Goal: Information Seeking & Learning: Learn about a topic

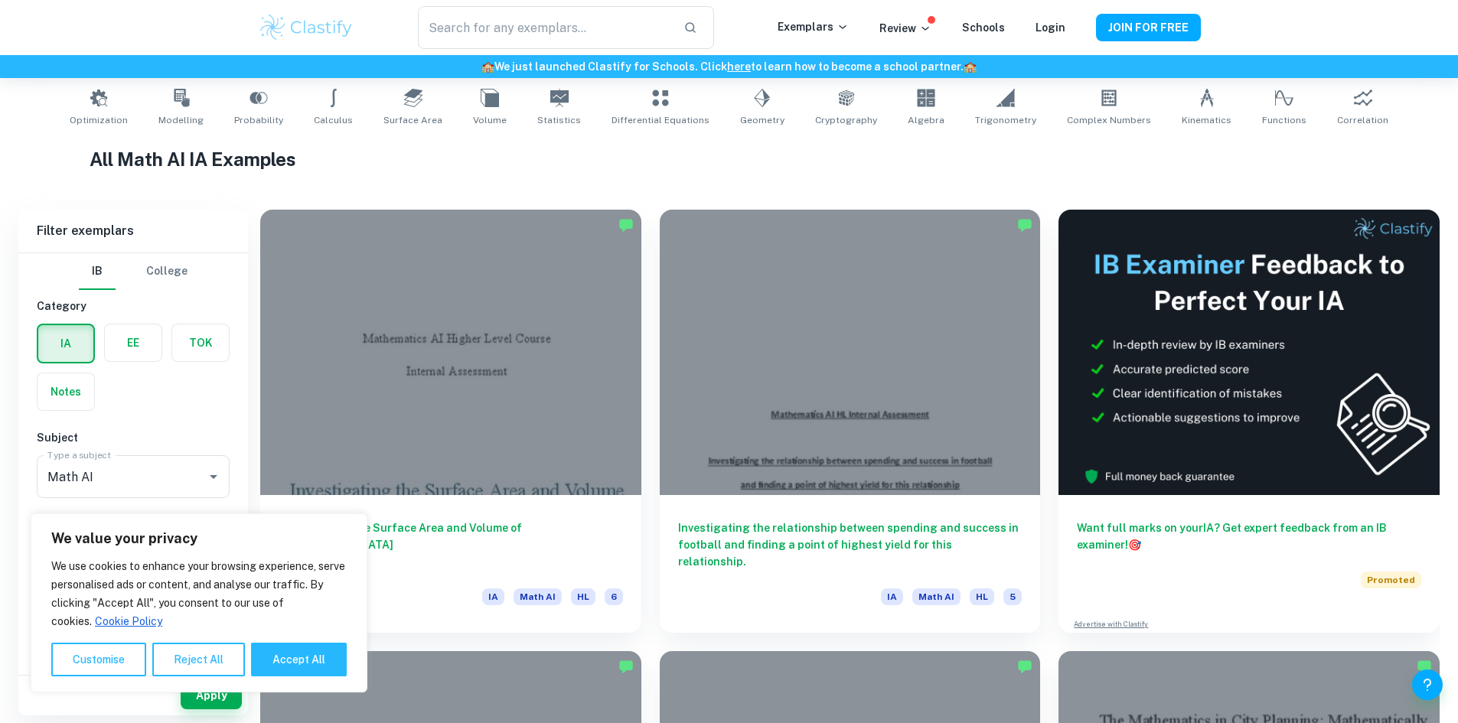
scroll to position [459, 0]
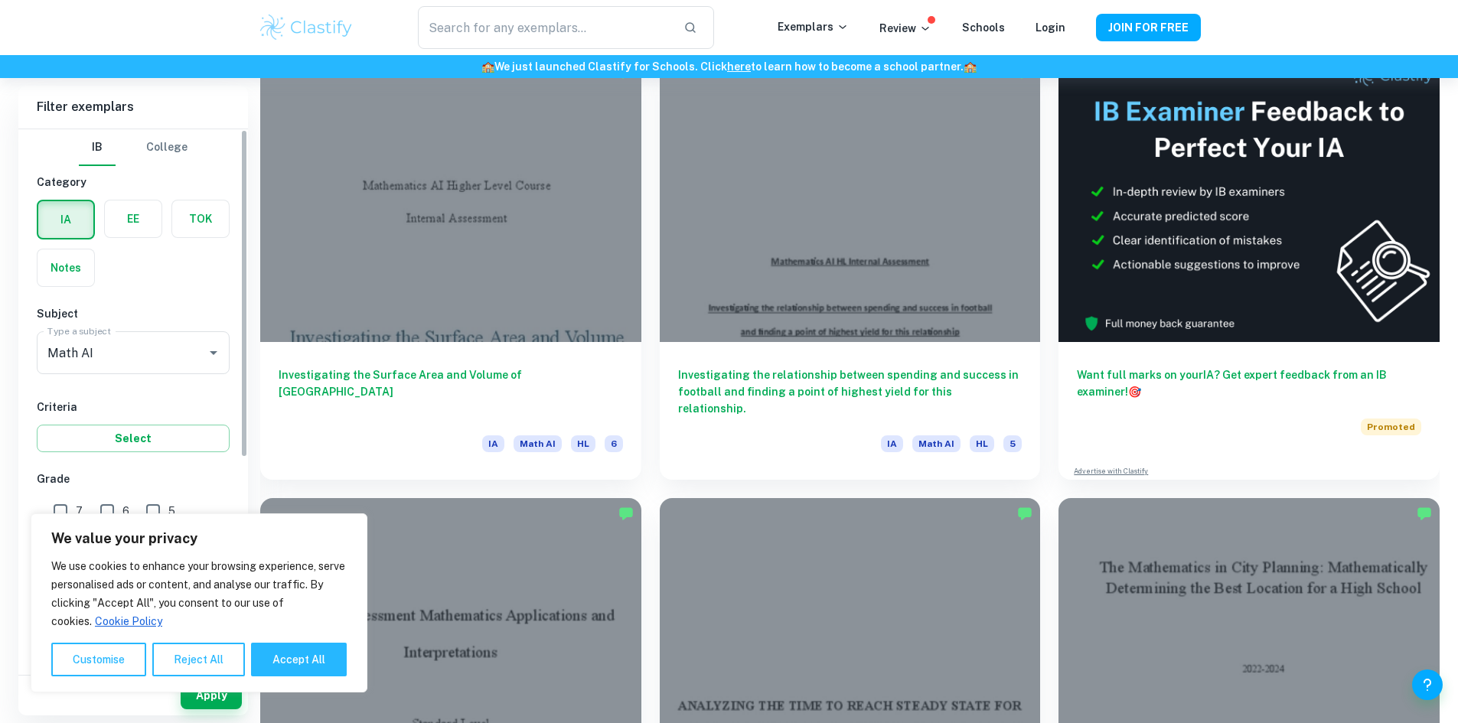
click at [48, 259] on label "button" at bounding box center [66, 268] width 57 height 37
click at [0, 0] on input "radio" at bounding box center [0, 0] width 0 height 0
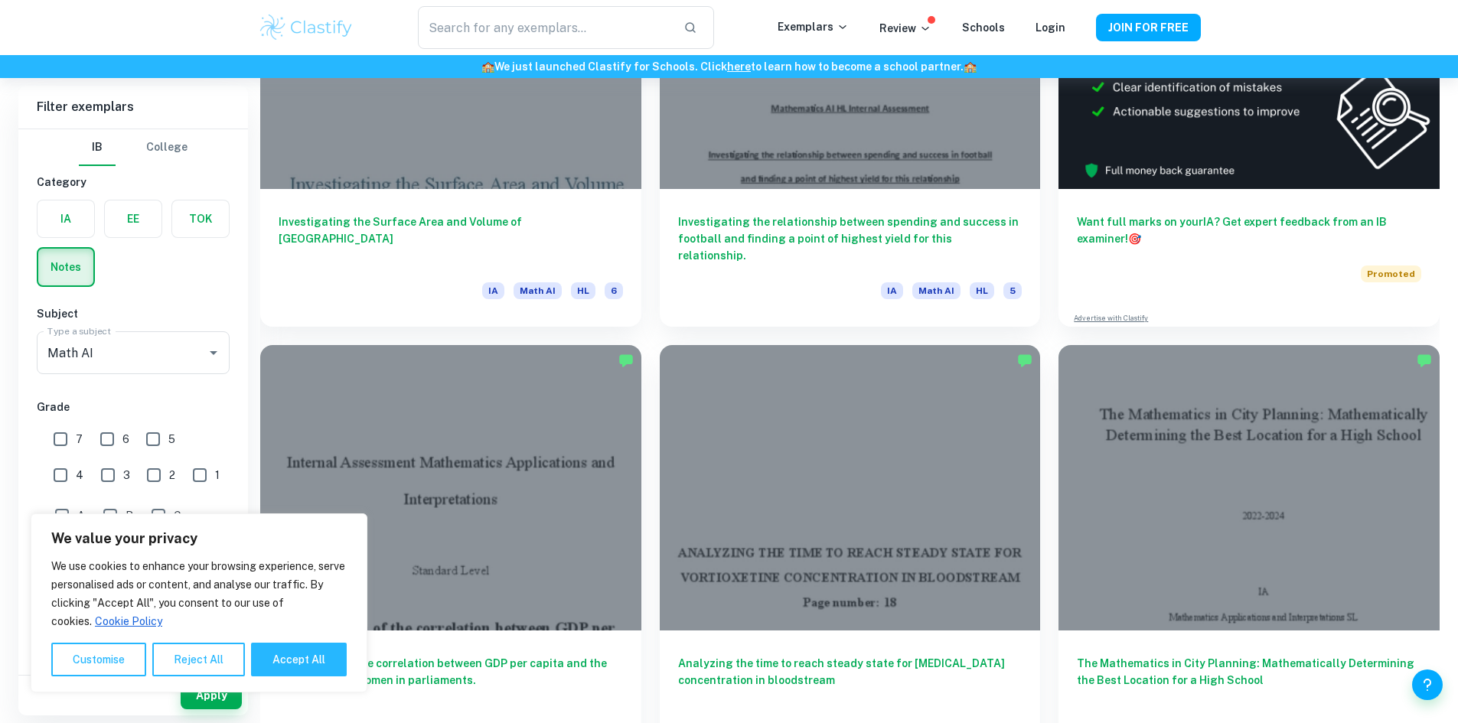
scroll to position [766, 0]
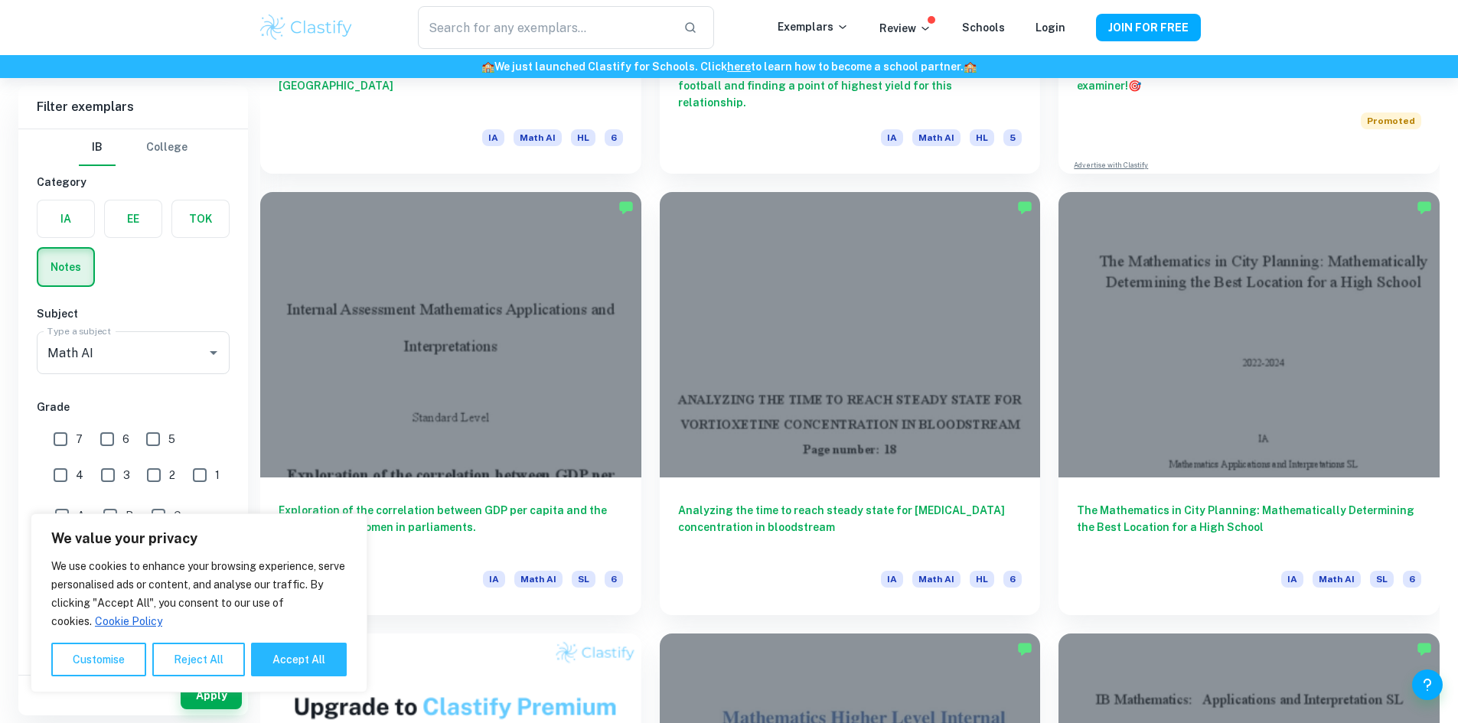
click at [58, 435] on input "7" at bounding box center [60, 439] width 31 height 31
checkbox input "true"
click at [101, 434] on input "6" at bounding box center [107, 439] width 31 height 31
checkbox input "true"
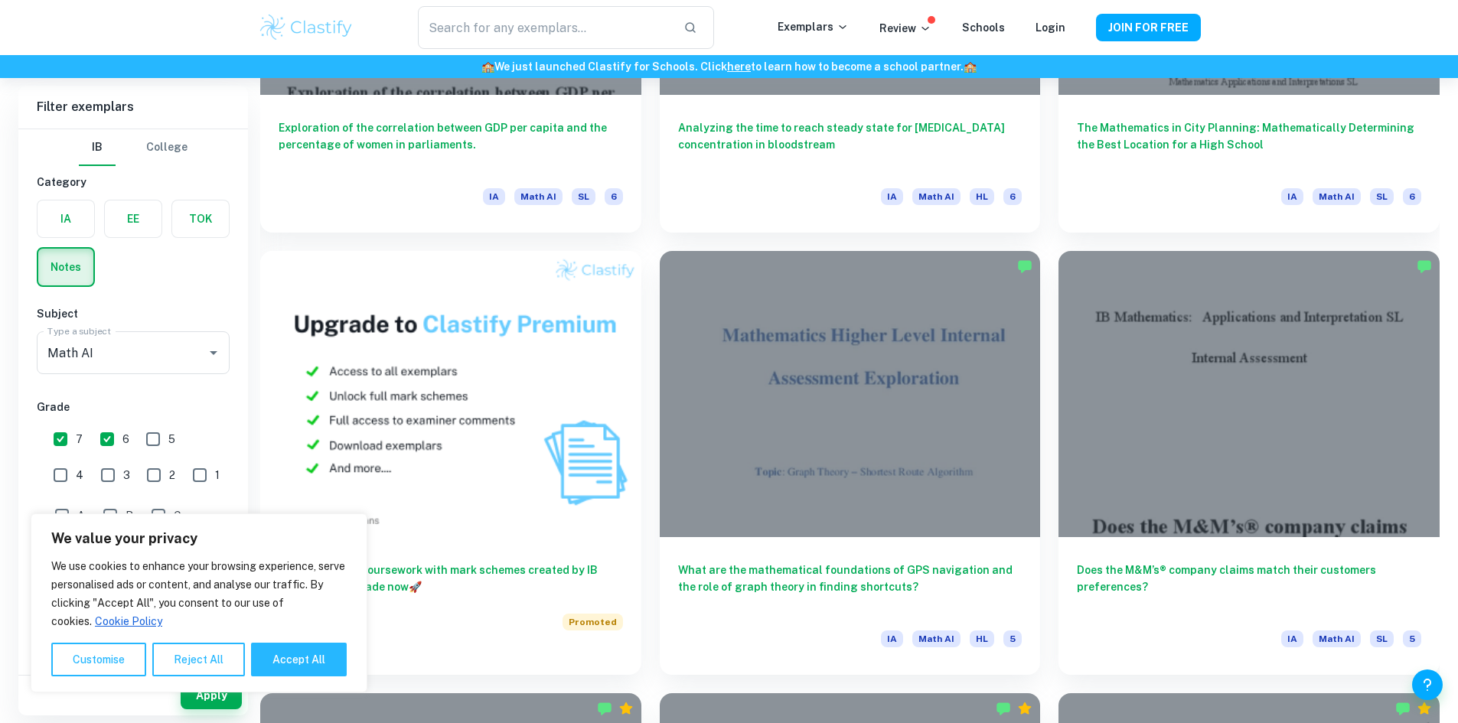
scroll to position [1225, 0]
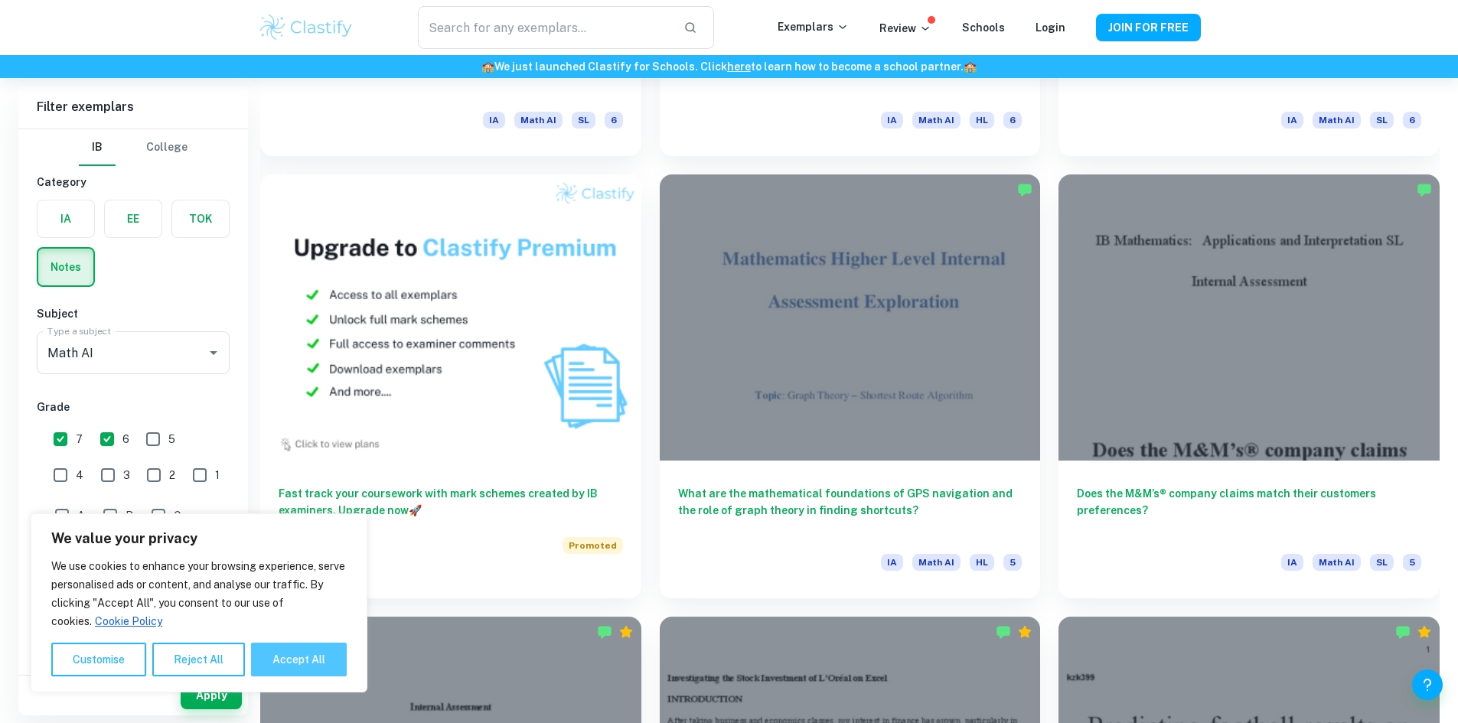
click at [319, 655] on button "Accept All" at bounding box center [299, 660] width 96 height 34
checkbox input "true"
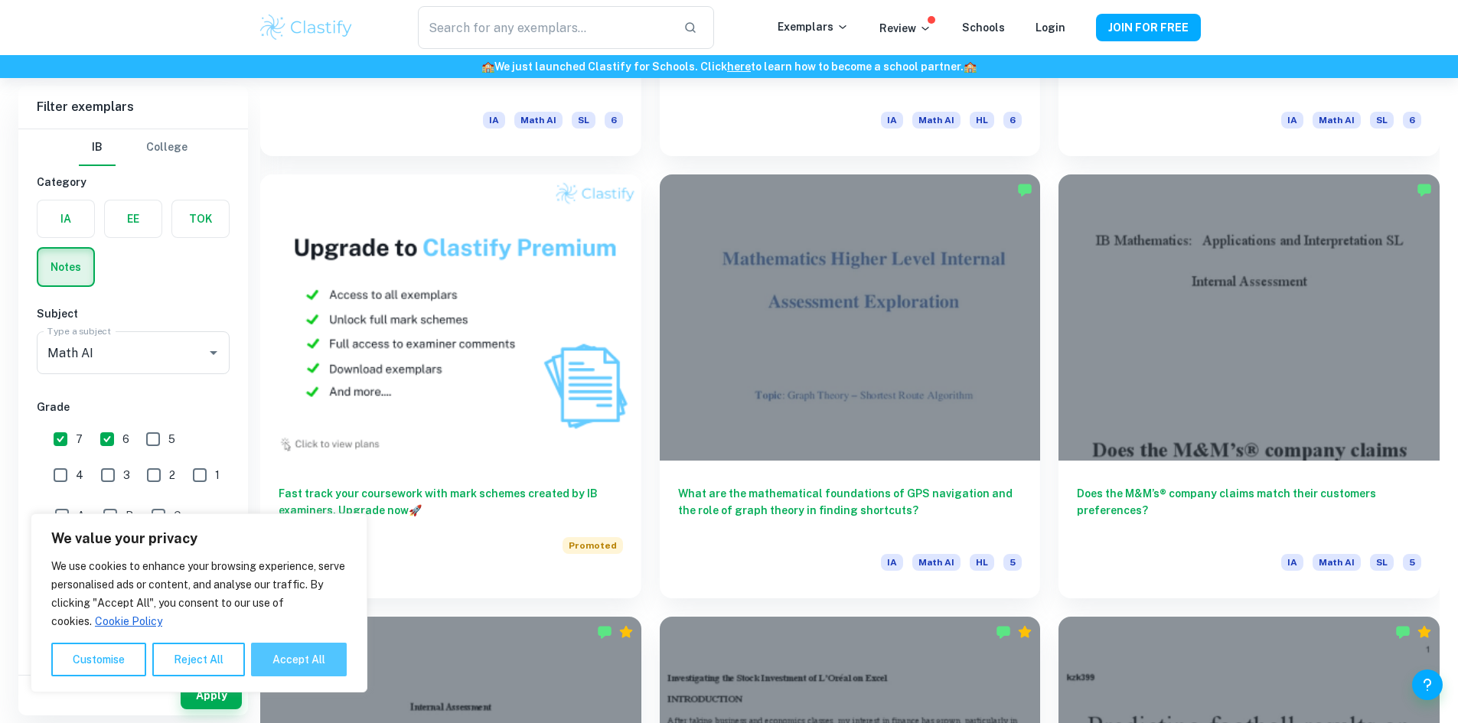
checkbox input "true"
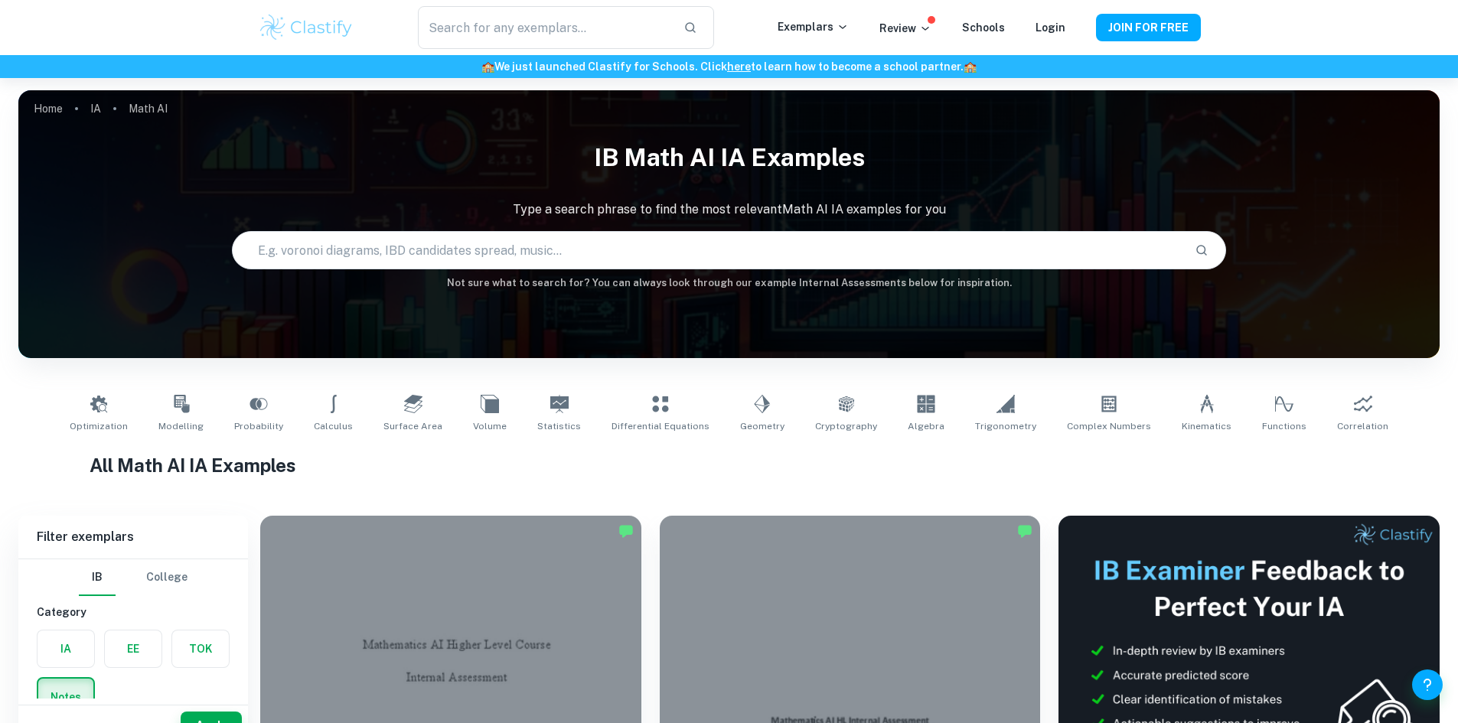
scroll to position [306, 0]
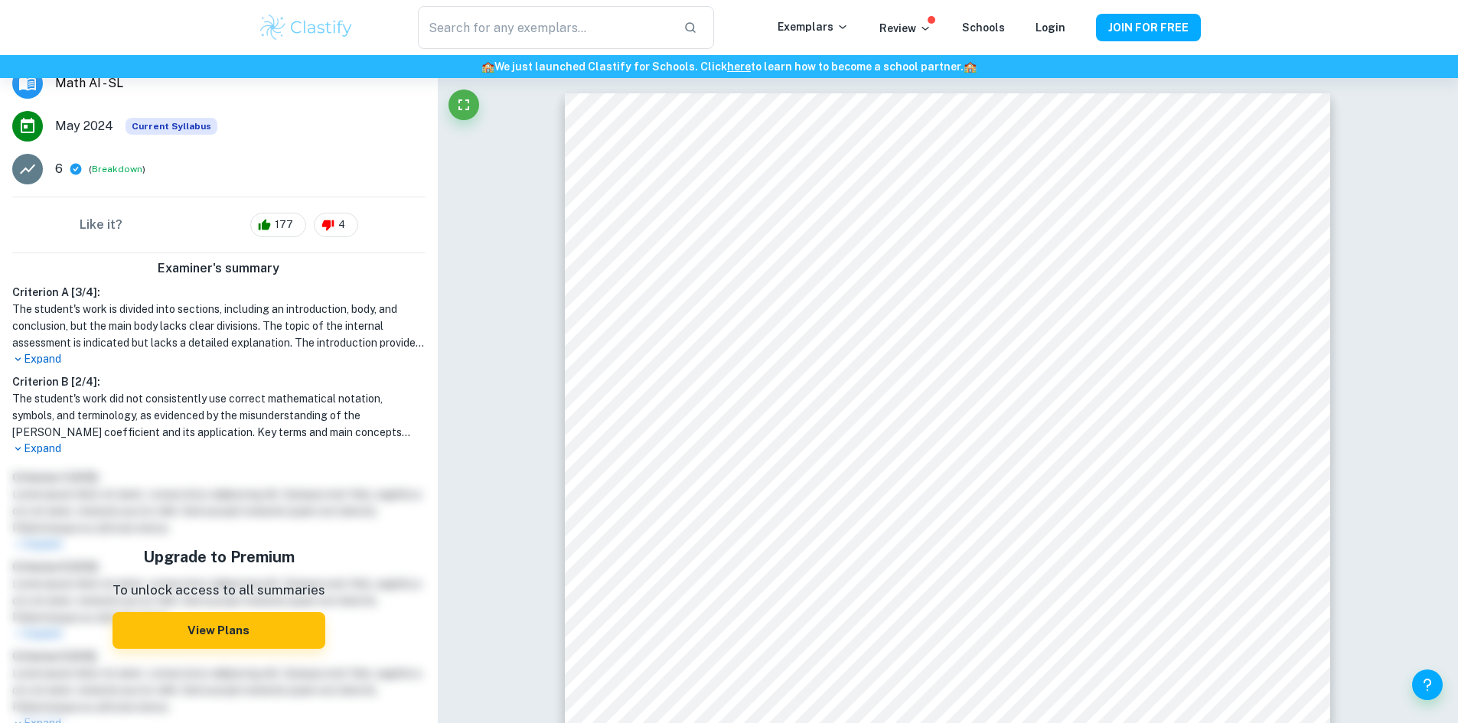
scroll to position [279, 0]
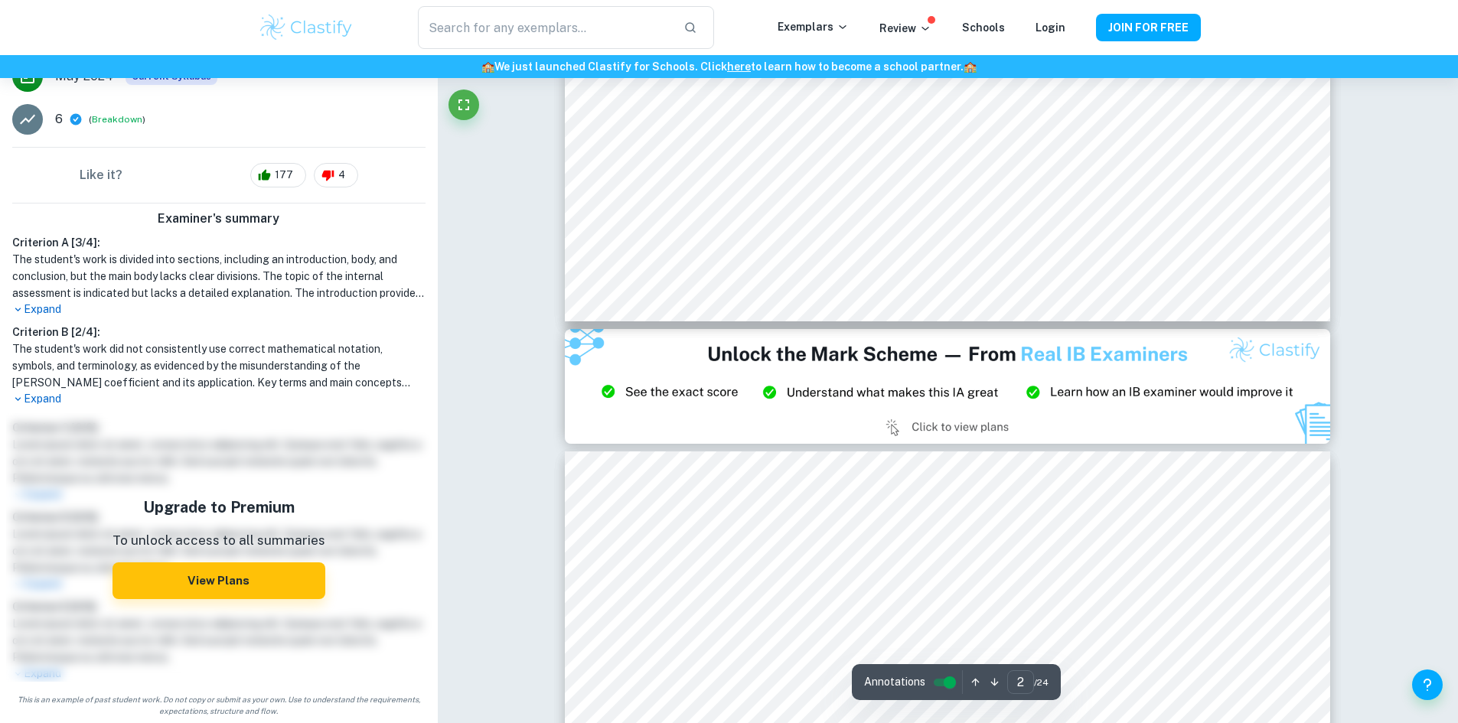
type input "3"
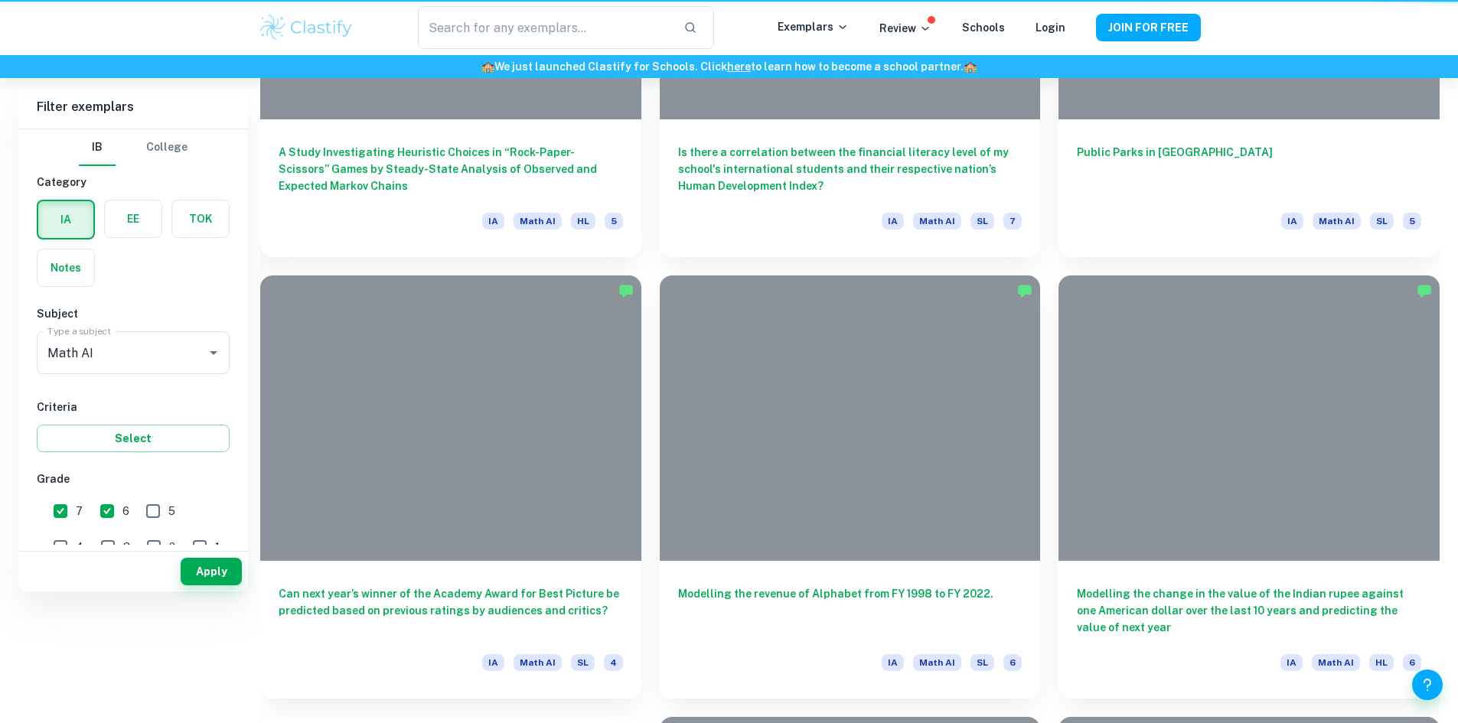
scroll to position [306, 0]
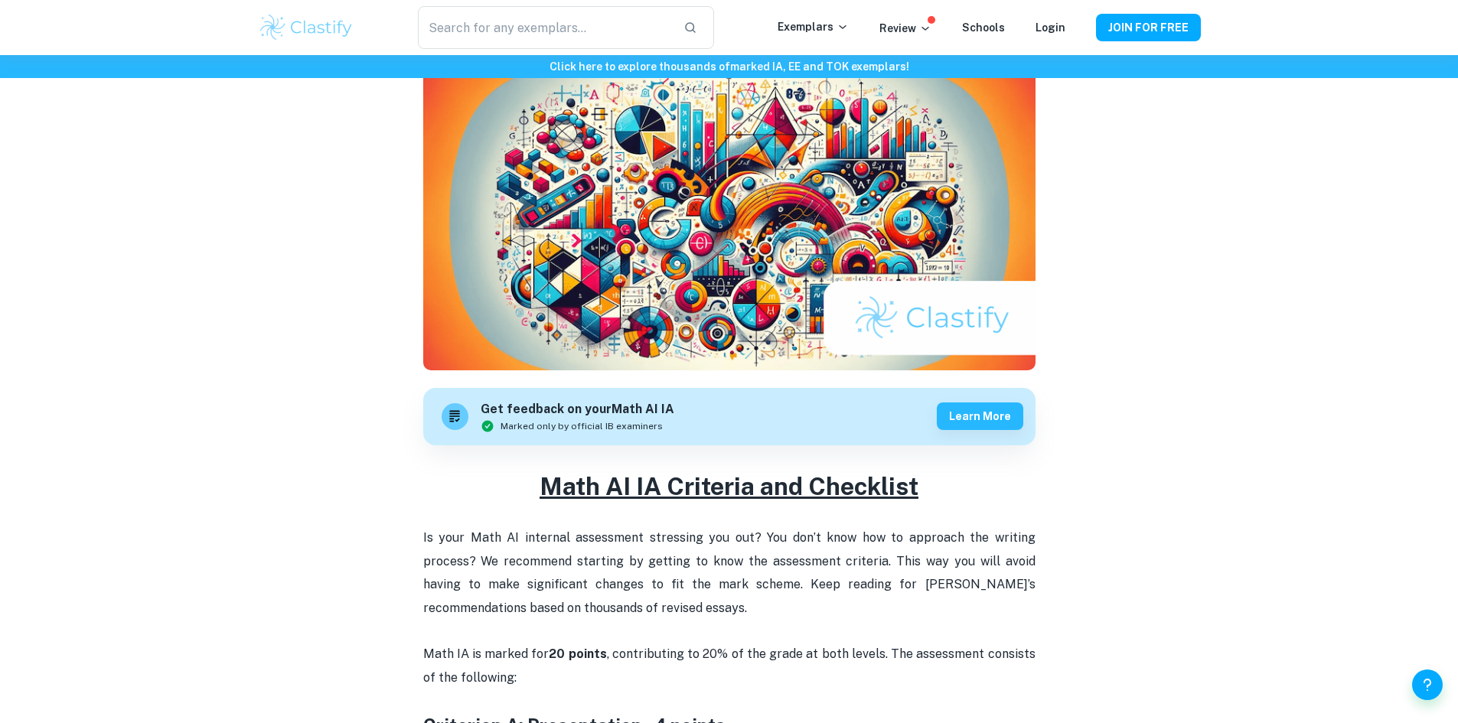
scroll to position [306, 0]
